Goal: Find specific page/section: Find specific page/section

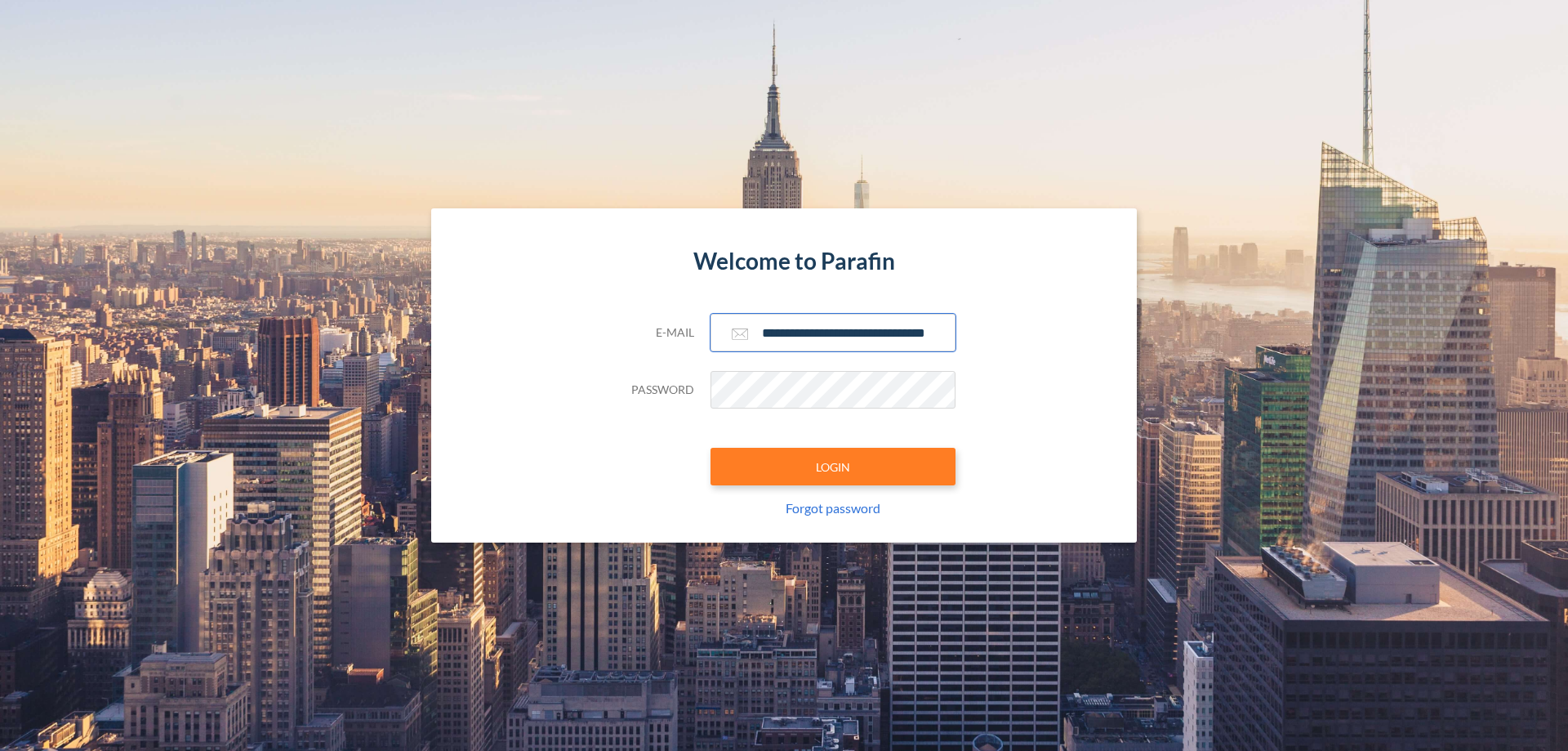
type input "**********"
click at [833, 467] on button "LOGIN" at bounding box center [833, 466] width 245 height 38
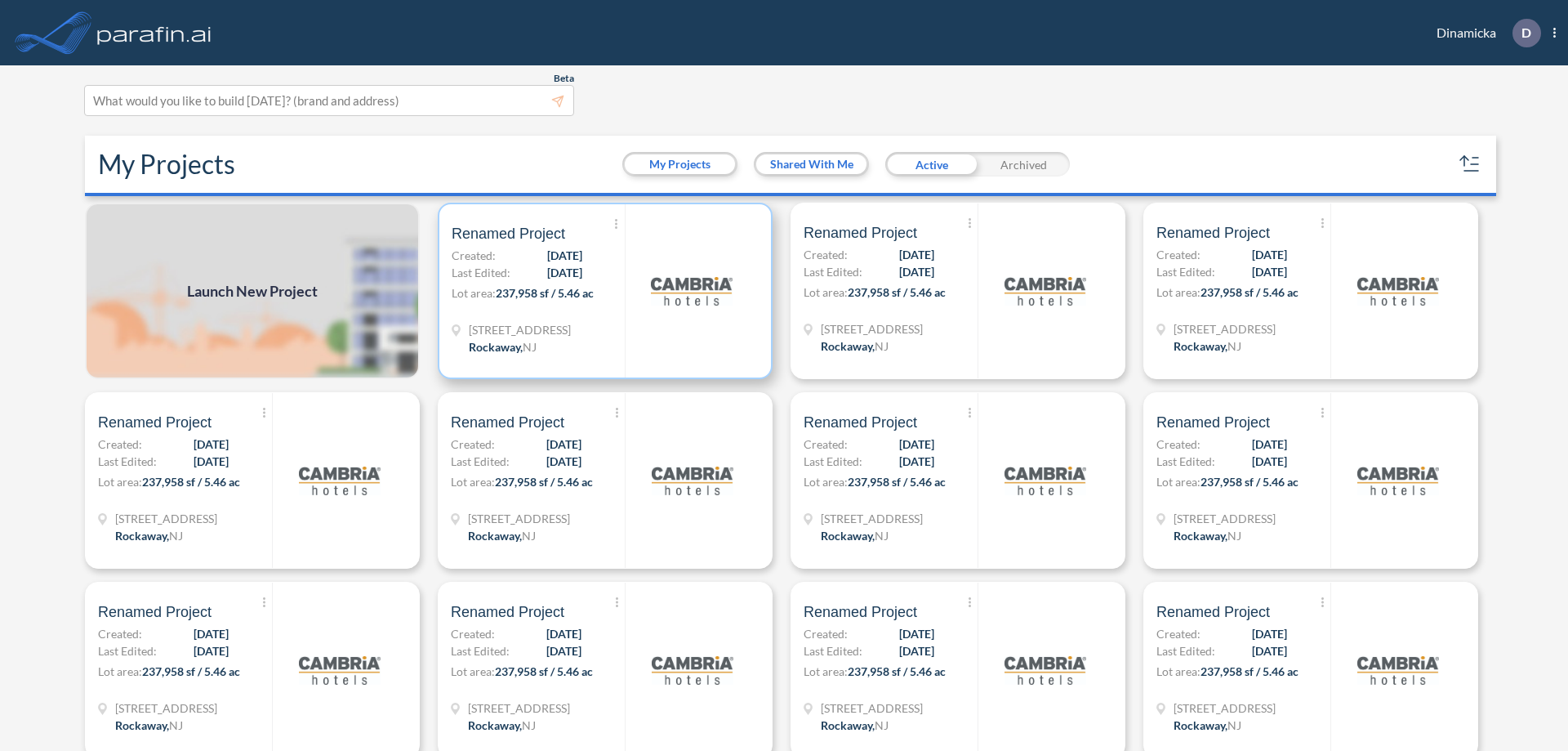
scroll to position [4, 0]
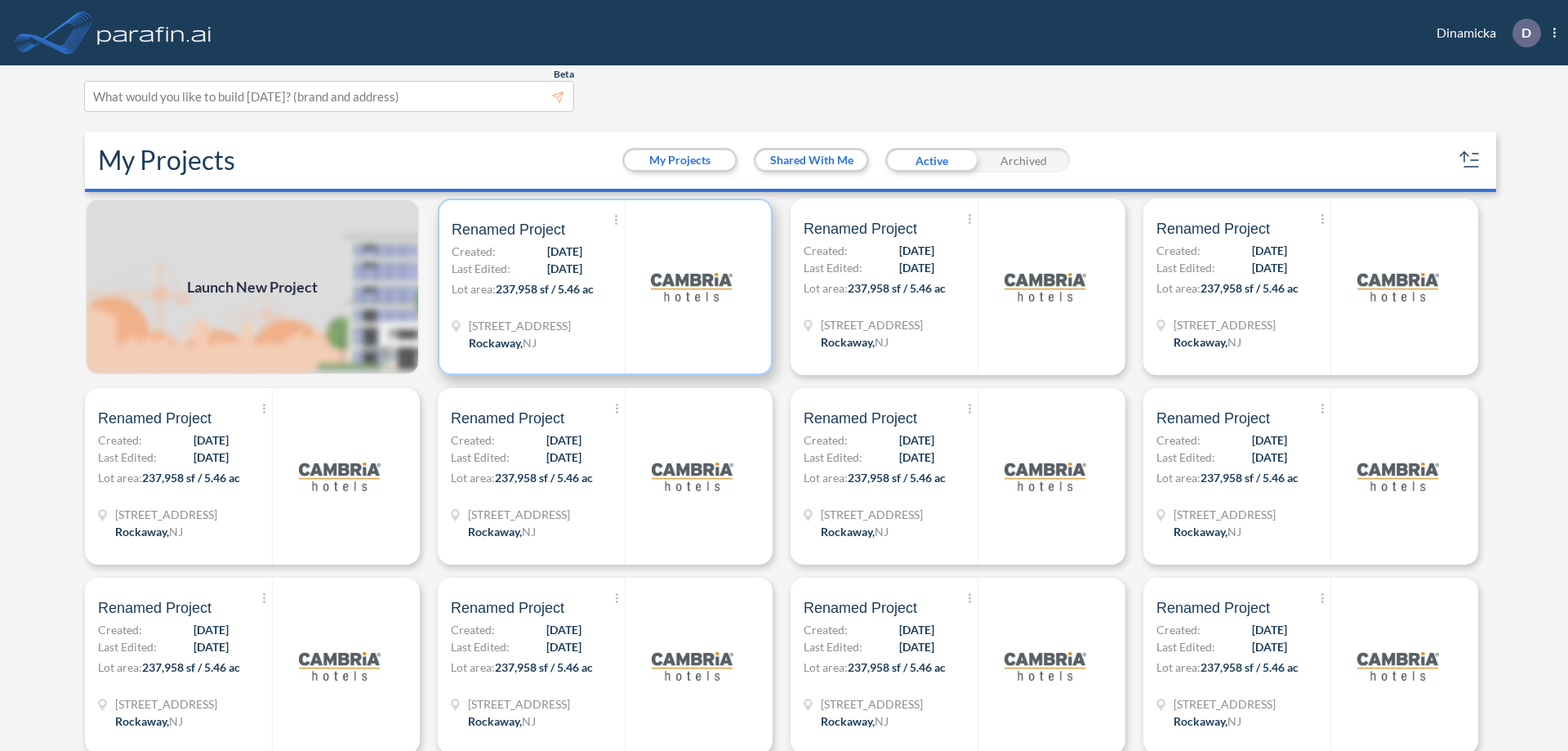
click at [602, 287] on p "Lot area: 237,958 sf / 5.46 ac" at bounding box center [538, 291] width 173 height 24
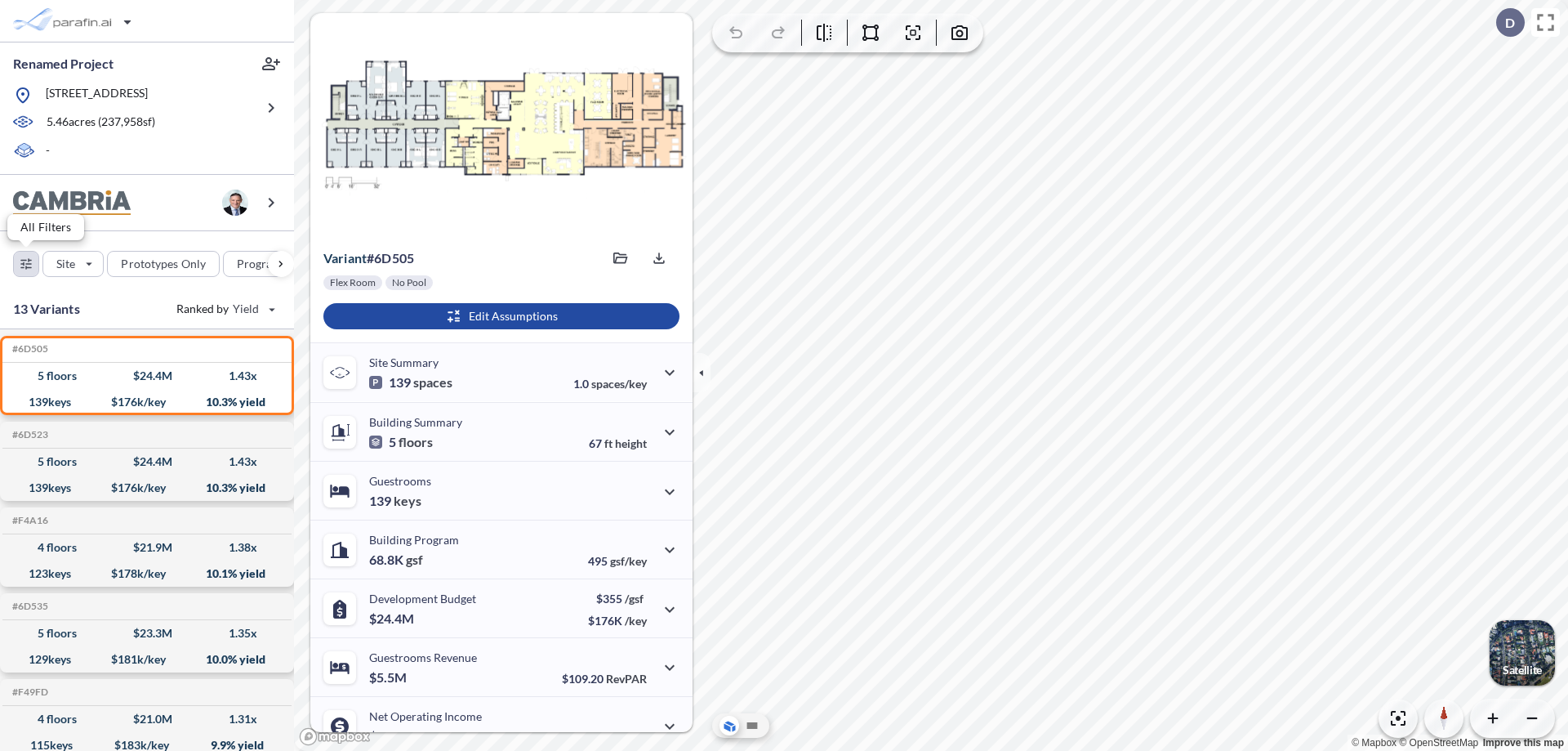
click at [26, 263] on div "button" at bounding box center [26, 264] width 25 height 25
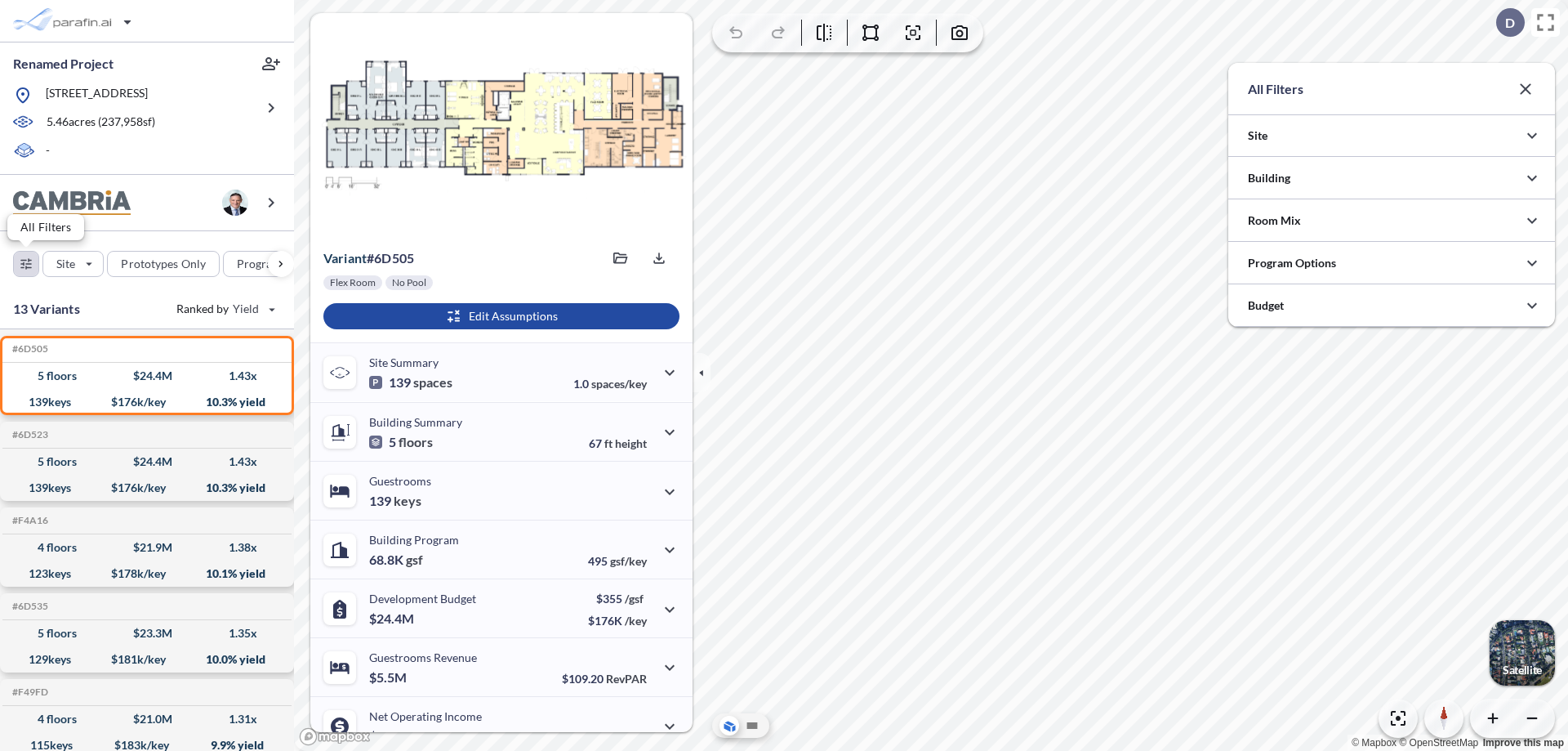
scroll to position [816845, 816422]
click at [1392, 263] on div at bounding box center [1392, 262] width 326 height 41
